Goal: Information Seeking & Learning: Learn about a topic

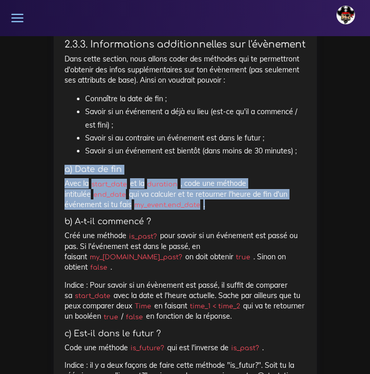
scroll to position [3245, 0]
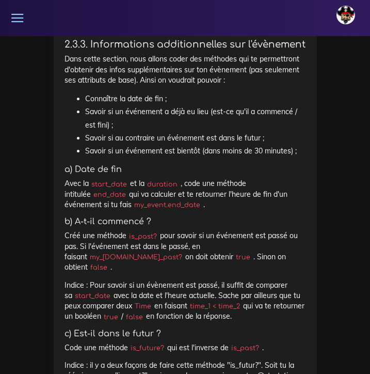
click at [147, 217] on h5 "b) A-t-il commencé ?" at bounding box center [186, 222] width 242 height 10
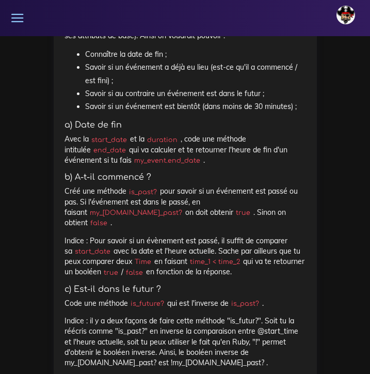
scroll to position [3293, 0]
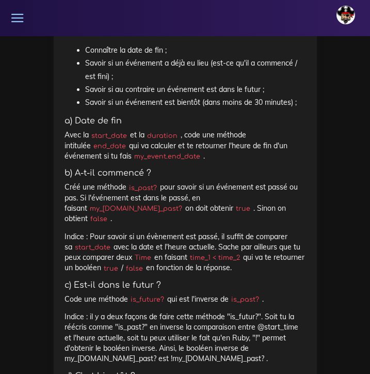
drag, startPoint x: 289, startPoint y: 123, endPoint x: 228, endPoint y: 124, distance: 60.9
click at [185, 203] on code "my_[DOMAIN_NAME]_past?" at bounding box center [136, 208] width 98 height 10
copy p "pour savoir si un événement est passé ou pas. Si l'événement est dans le passé,…"
drag, startPoint x: 244, startPoint y: 172, endPoint x: 195, endPoint y: 172, distance: 49.0
click at [195, 252] on code "time_1 < time_2" at bounding box center [215, 257] width 56 height 10
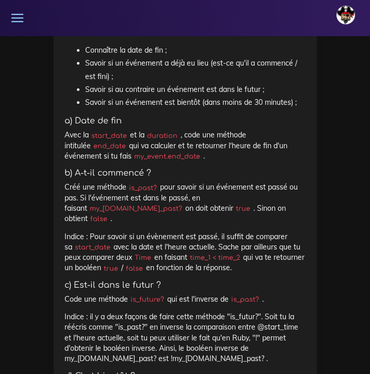
copy p "time_1 < time_2"
drag, startPoint x: 164, startPoint y: 214, endPoint x: 131, endPoint y: 213, distance: 32.5
click at [131, 294] on code "is_future?" at bounding box center [147, 299] width 39 height 10
copy p "Code une méthode is_future?"
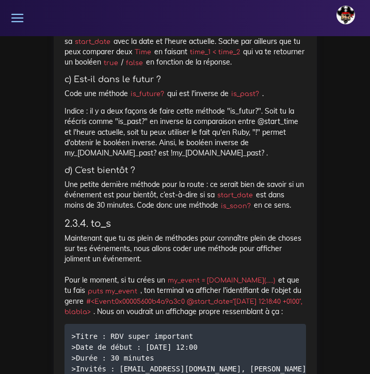
scroll to position [3501, 0]
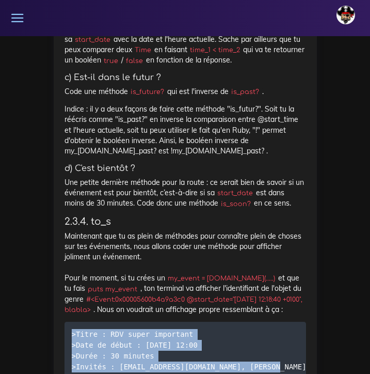
drag, startPoint x: 262, startPoint y: 278, endPoint x: 67, endPoint y: 243, distance: 198.4
click at [67, 322] on pre ">Titre : RDV super important >Date de début : [DATE] 12:00 >Durée : 30 minutes …" at bounding box center [186, 351] width 242 height 58
copy code ">Titre : RDV super important >Date de début : [DATE] 12:00 >Durée : 30 minutes …"
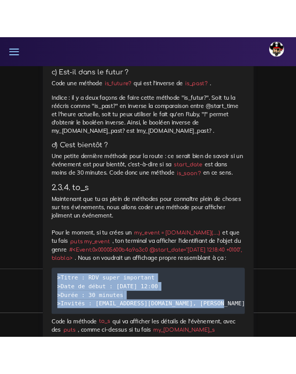
scroll to position [3533, 0]
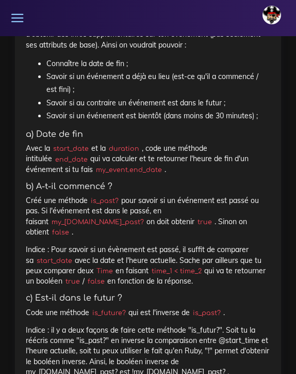
scroll to position [3281, 0]
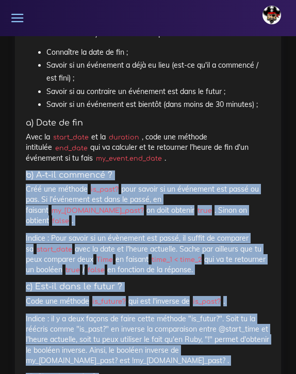
drag, startPoint x: 28, startPoint y: 99, endPoint x: 253, endPoint y: 329, distance: 322.0
copy div "b) A-t-il commencé ? Créé une méthode is_past? pour savoir si un événement est …"
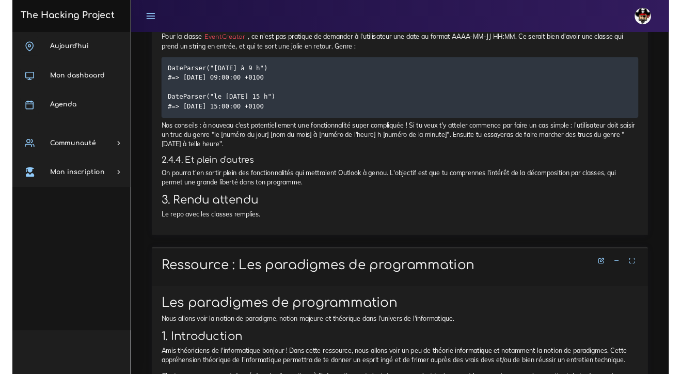
scroll to position [0, 0]
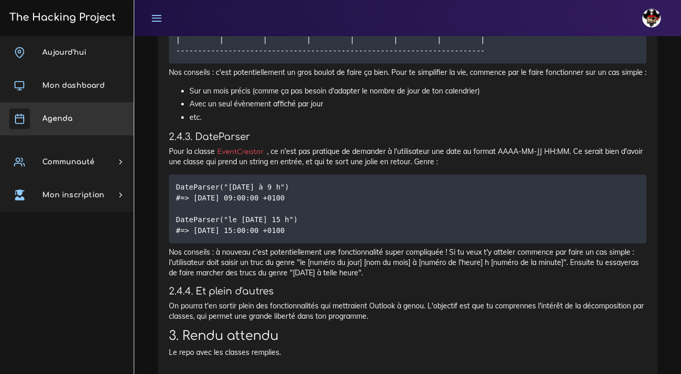
click at [70, 119] on span "Agenda" at bounding box center [57, 119] width 30 height 8
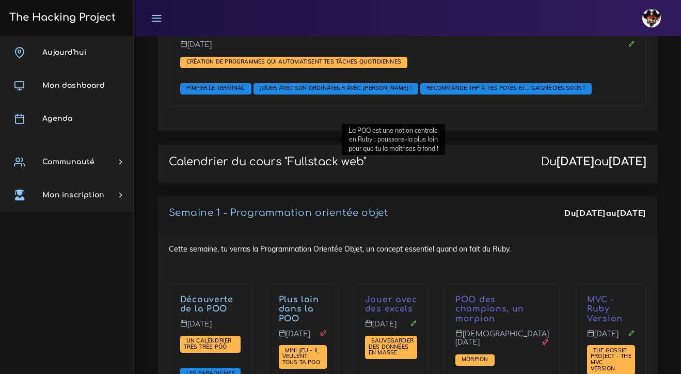
scroll to position [1500, 0]
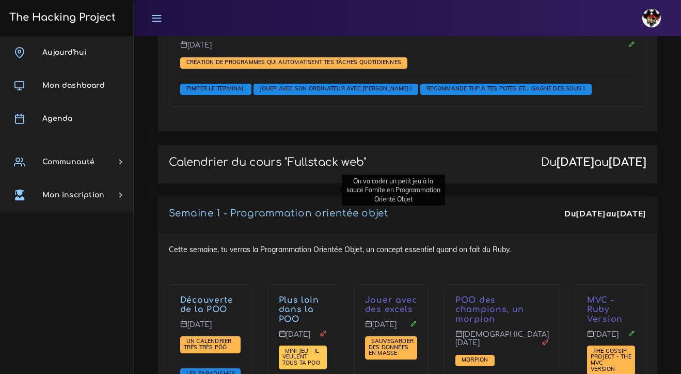
click at [305, 347] on span "Mini jeu - il veulent tous ta POO" at bounding box center [302, 356] width 40 height 19
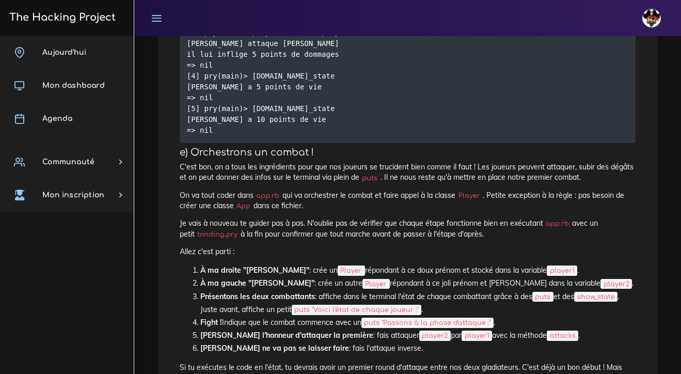
scroll to position [1970, 0]
